Goal: Transaction & Acquisition: Purchase product/service

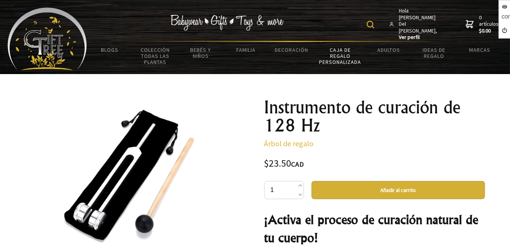
drag, startPoint x: 0, startPoint y: 0, endPoint x: 341, endPoint y: 57, distance: 345.7
click at [341, 57] on link "Caja de regalo personalizada" at bounding box center [340, 56] width 52 height 28
